Goal: Find specific page/section: Find specific page/section

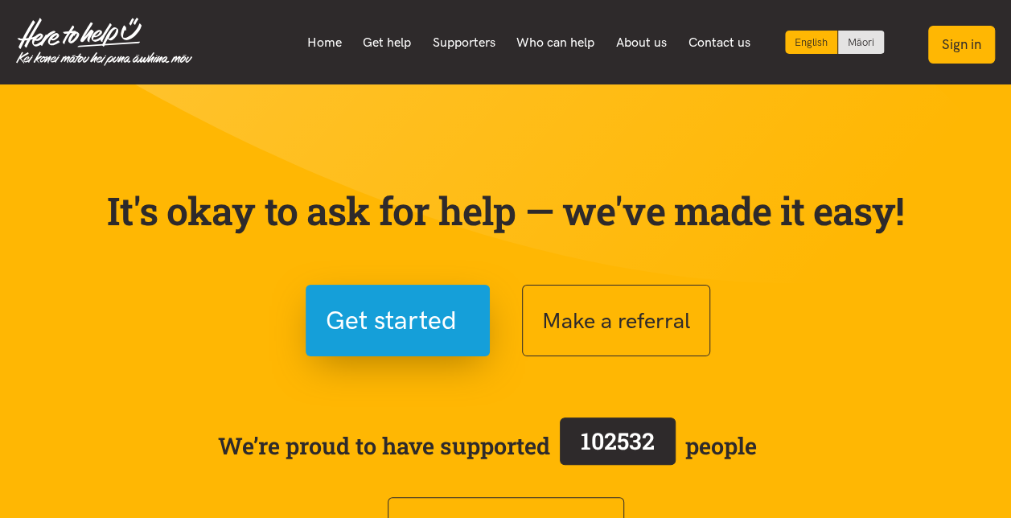
click at [974, 43] on button "Sign in" at bounding box center [961, 45] width 67 height 38
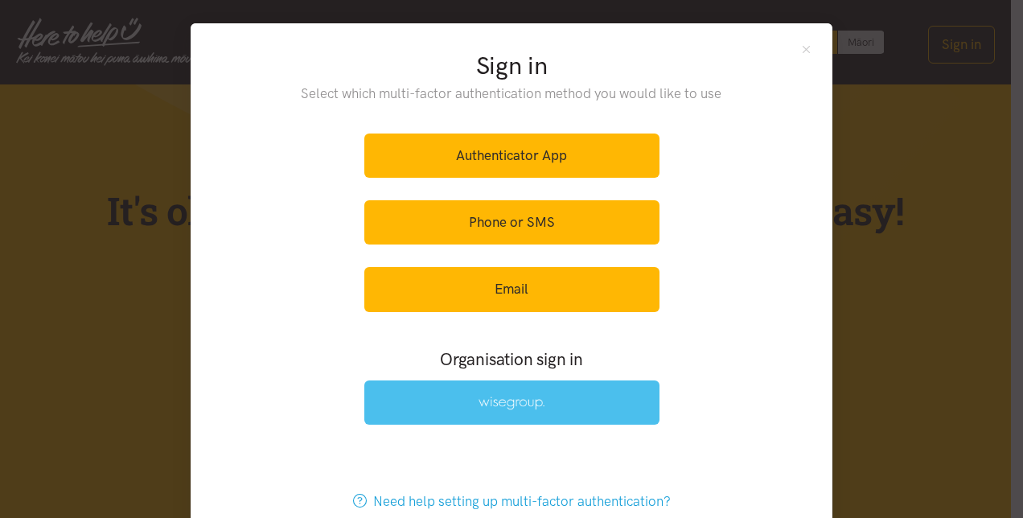
click at [512, 397] on img at bounding box center [512, 404] width 66 height 14
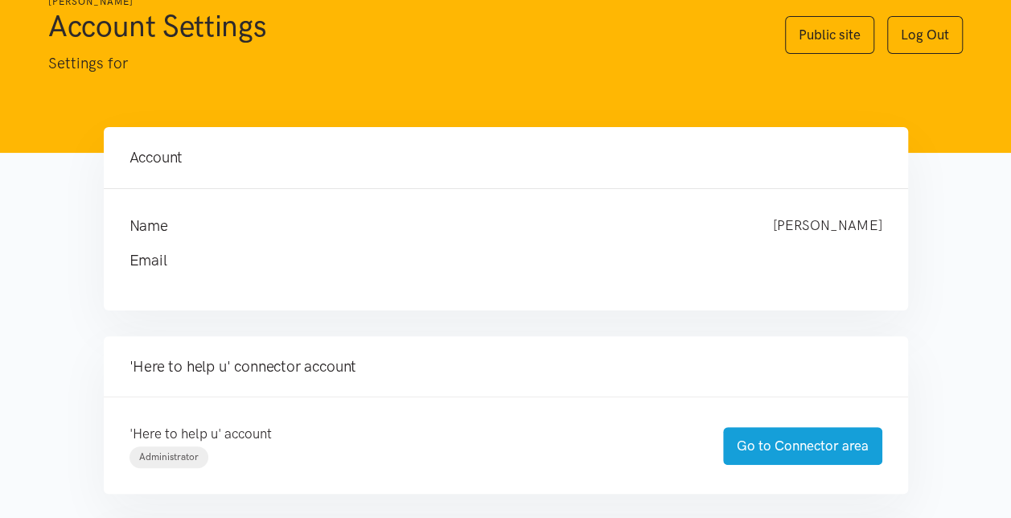
scroll to position [58, 0]
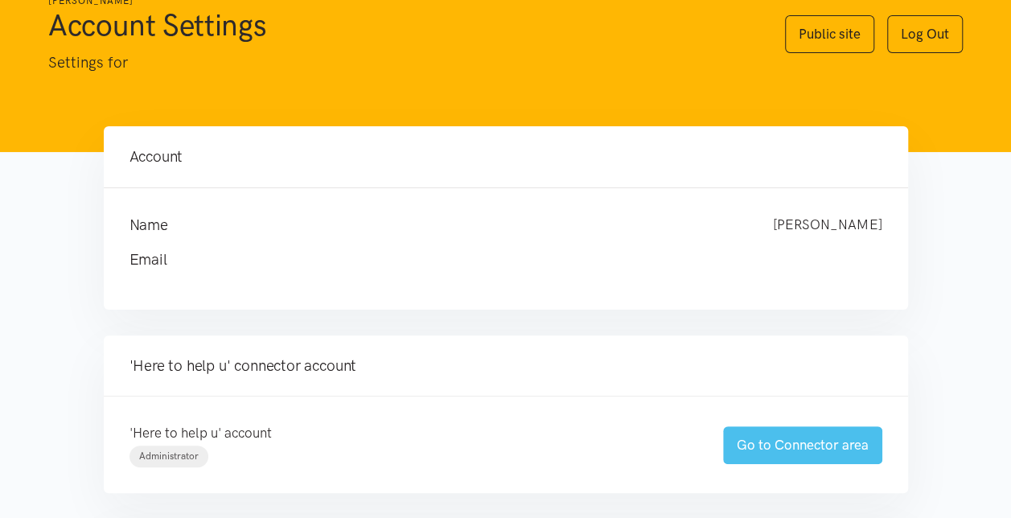
click at [787, 446] on link "Go to Connector area" at bounding box center [802, 445] width 159 height 38
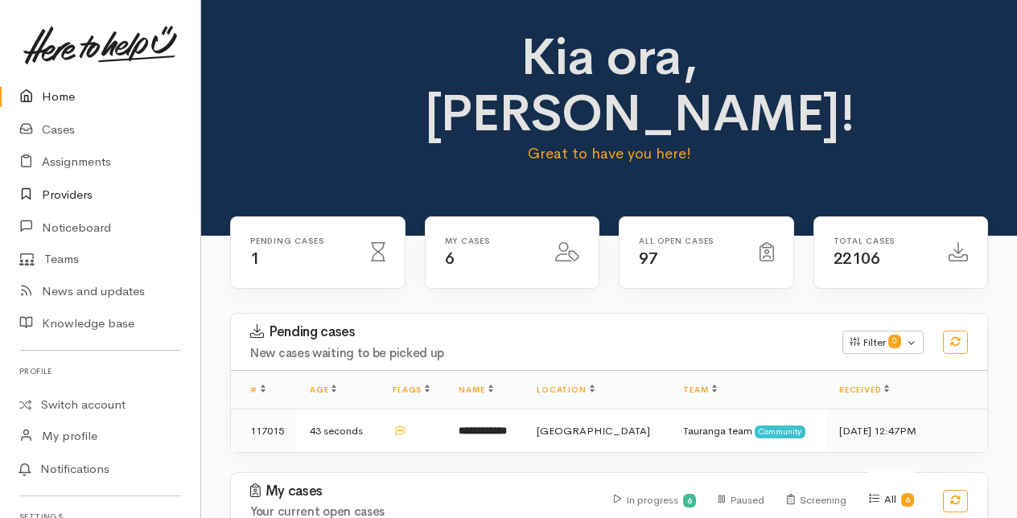
click at [59, 194] on link "Providers" at bounding box center [100, 195] width 200 height 33
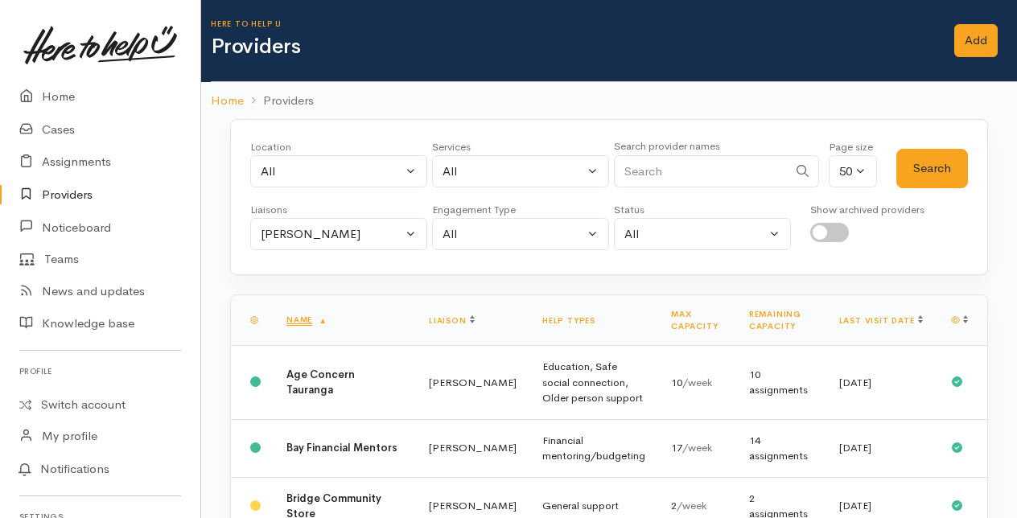
click at [659, 167] on input "Search" at bounding box center [701, 171] width 174 height 33
type input "super"
click at [939, 166] on button "Search" at bounding box center [932, 168] width 72 height 39
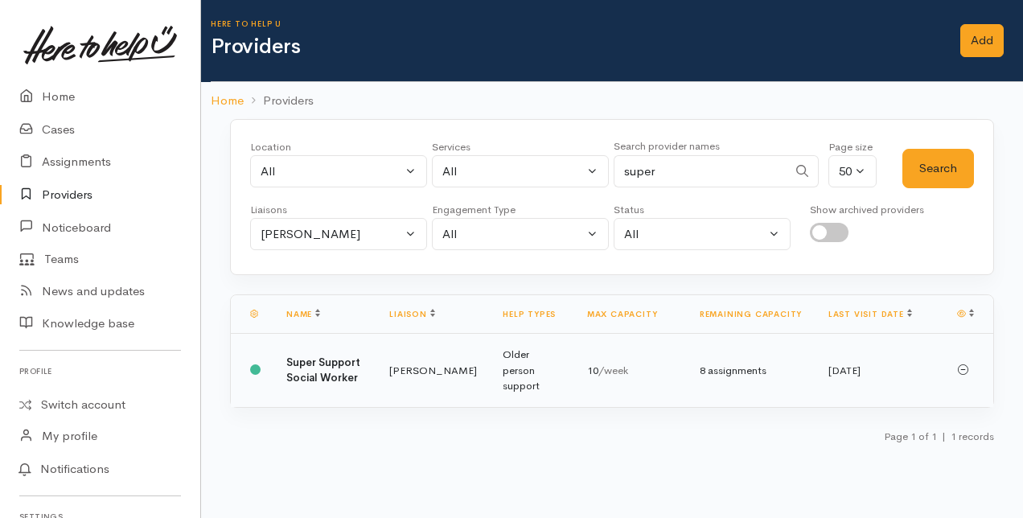
click at [319, 361] on b "Super Support Social Worker" at bounding box center [323, 371] width 74 height 30
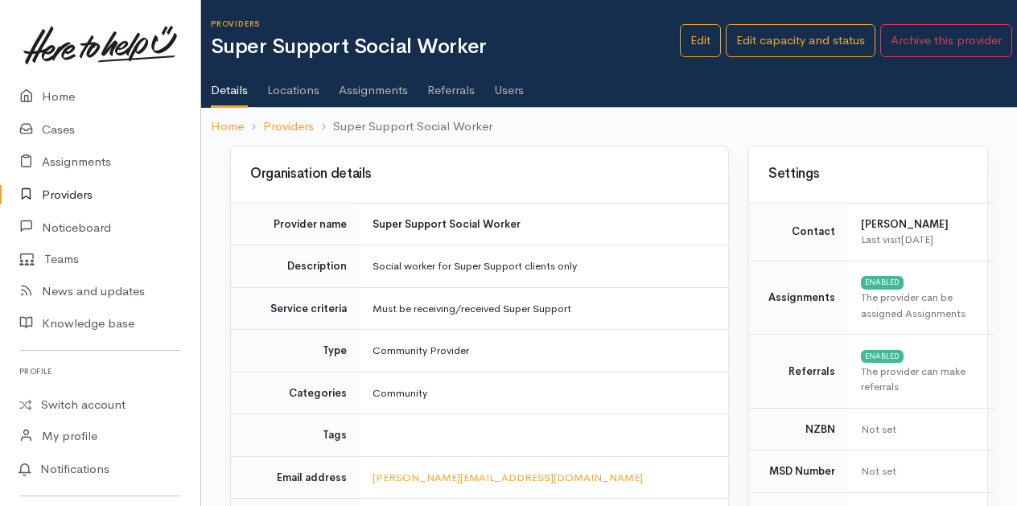
click at [362, 97] on link "Assignments" at bounding box center [373, 84] width 69 height 45
